Goal: Information Seeking & Learning: Learn about a topic

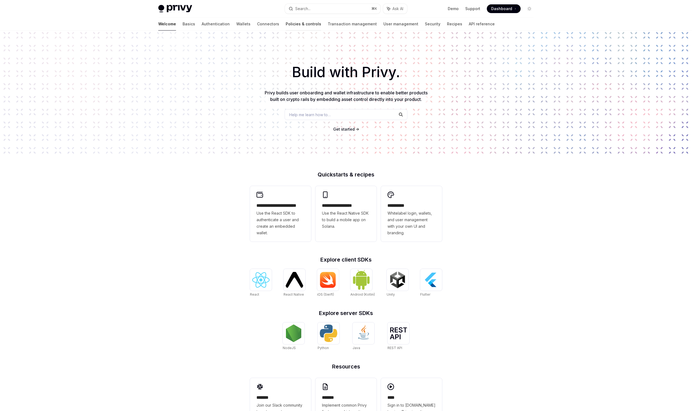
click at [286, 26] on link "Policies & controls" at bounding box center [303, 23] width 35 height 13
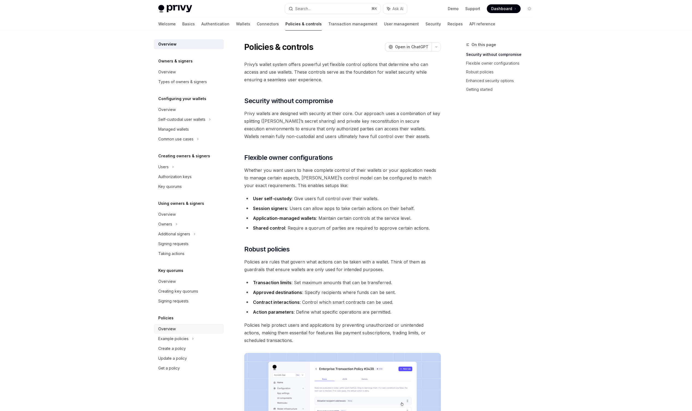
click at [170, 329] on div "Overview" at bounding box center [166, 329] width 17 height 7
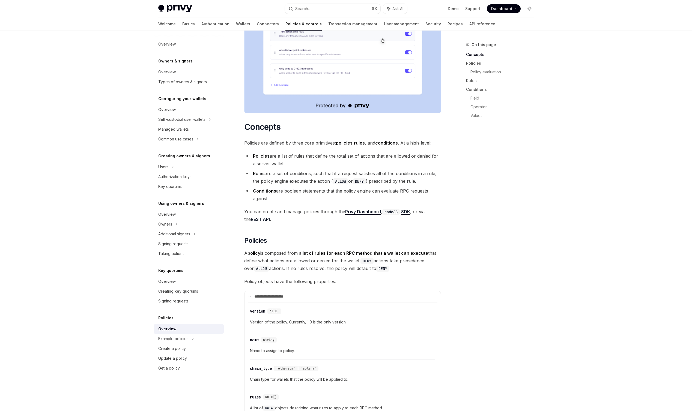
scroll to position [224, 0]
click at [371, 236] on h2 "​ Policies" at bounding box center [342, 240] width 197 height 9
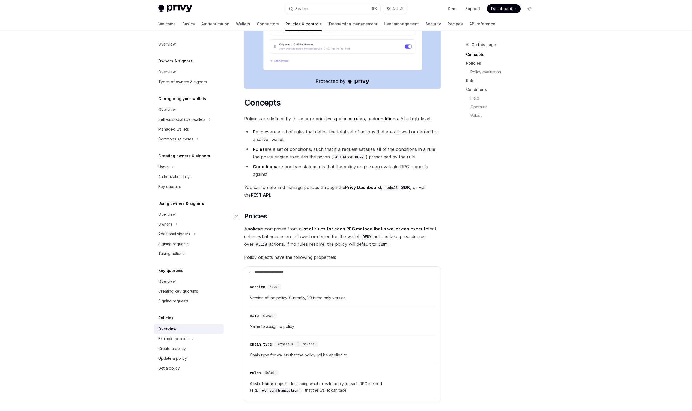
scroll to position [252, 0]
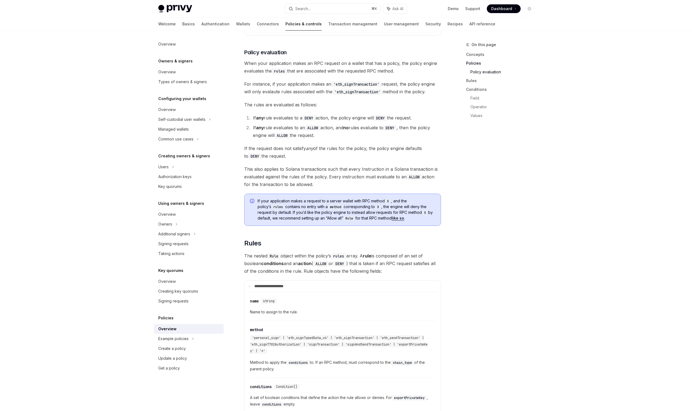
scroll to position [618, 0]
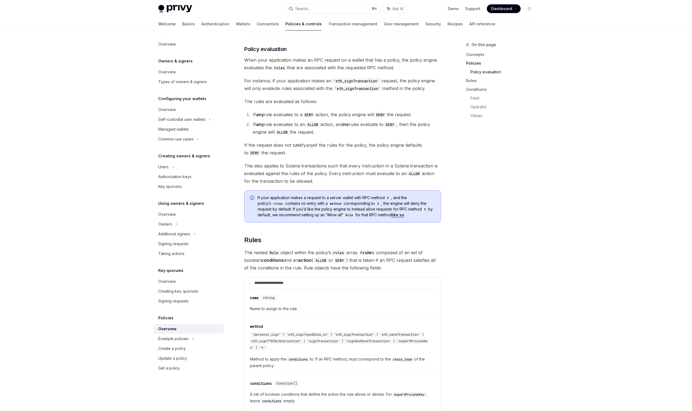
click at [360, 259] on div "Privy’s policy engine allows your application to restrict the actions that can …" at bounding box center [342, 284] width 197 height 1666
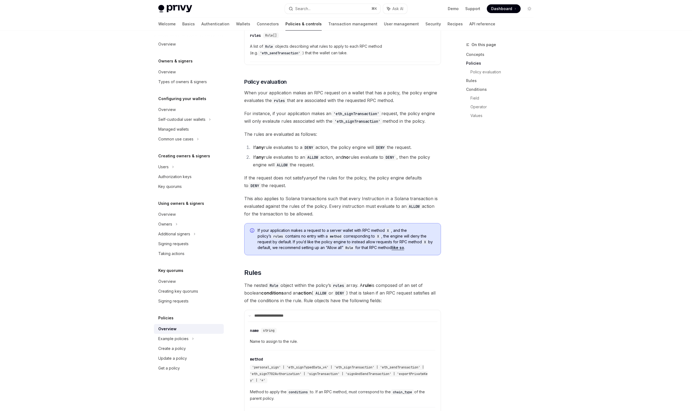
scroll to position [585, 0]
type textarea "*"
